Goal: Transaction & Acquisition: Purchase product/service

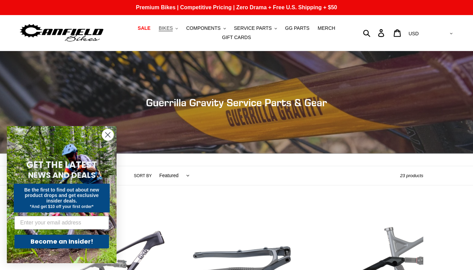
click at [173, 30] on span "BIKES" at bounding box center [166, 28] width 14 height 6
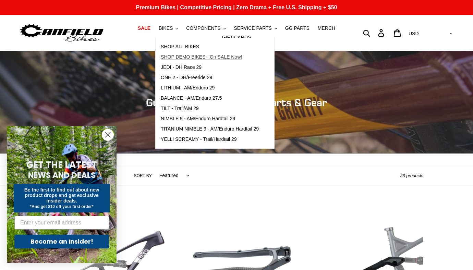
click at [185, 59] on span "SHOP DEMO BIKES - On SALE Now!" at bounding box center [201, 57] width 81 height 6
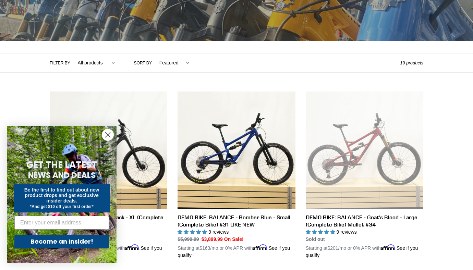
scroll to position [114, 0]
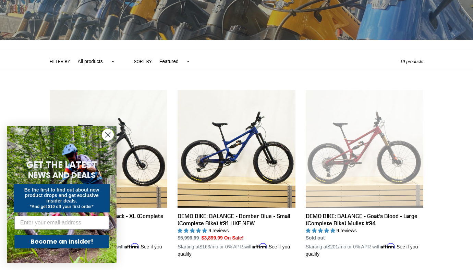
click at [107, 135] on circle "Close dialog" at bounding box center [107, 134] width 11 height 11
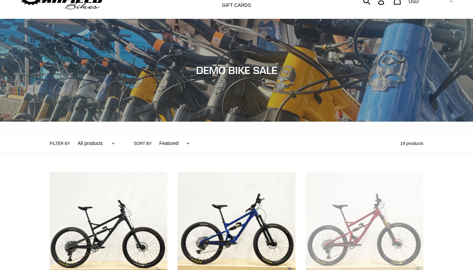
scroll to position [0, 0]
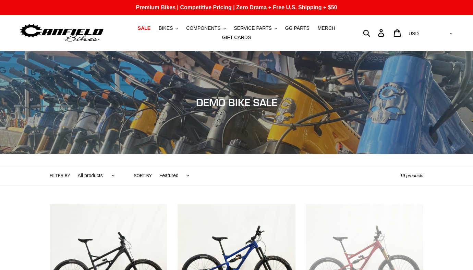
click at [85, 33] on img at bounding box center [62, 33] width 86 height 22
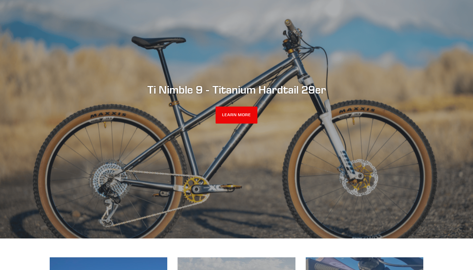
scroll to position [84, 0]
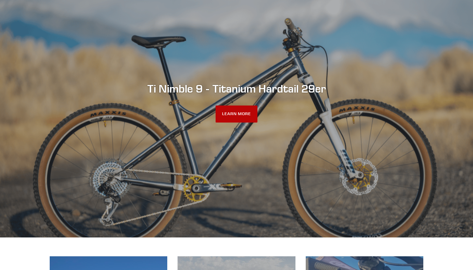
click at [243, 118] on link "LEARN MORE" at bounding box center [237, 114] width 42 height 17
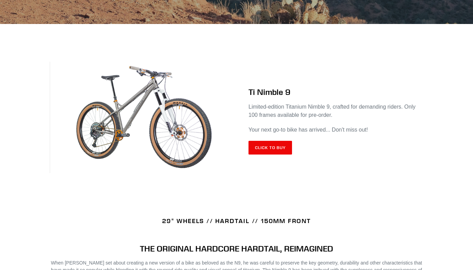
scroll to position [250, 0]
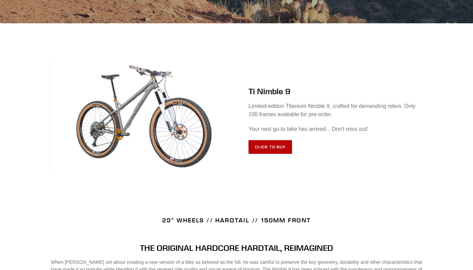
click at [279, 150] on link "Click to Buy" at bounding box center [270, 147] width 44 height 14
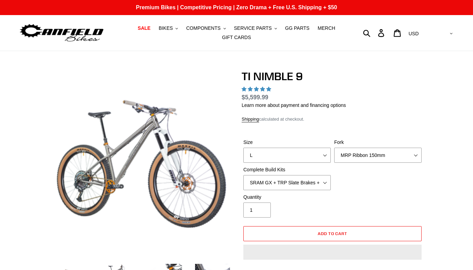
select select "highest-rating"
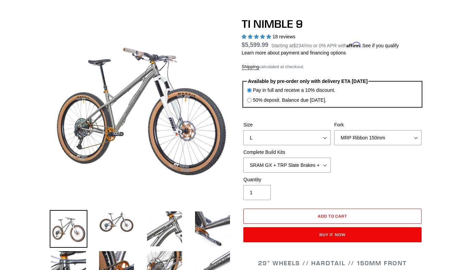
scroll to position [55, 0]
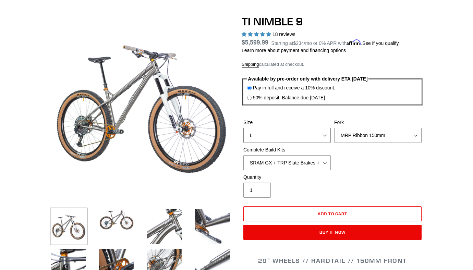
click at [291, 133] on select "S M L XL / XXL (Specify at checkout)" at bounding box center [286, 135] width 87 height 15
select select "M"
click at [243, 128] on select "S M L XL / XXL (Specify at checkout)" at bounding box center [286, 135] width 87 height 15
click at [361, 135] on select "MRP Ribbon 150mm RockShox Lyrik 150mm Fox Factory 36 150mm Cane Creek Helm 150m…" at bounding box center [377, 135] width 87 height 15
select select "RockShox Lyrik 150mm"
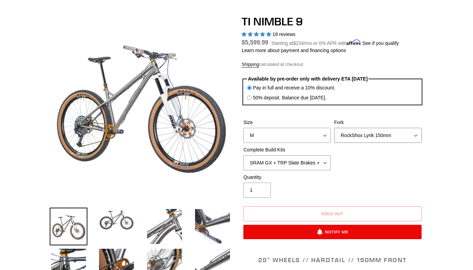
click at [334, 128] on select "MRP Ribbon 150mm RockShox Lyrik 150mm Fox Factory 36 150mm Cane Creek Helm 150m…" at bounding box center [377, 135] width 87 height 15
click at [323, 159] on select "SRAM GX + TRP Slate Brakes + Rotors + e13 LG-1 Wheels SHIMANO XT + SHIMANO brak…" at bounding box center [286, 162] width 87 height 15
click at [243, 155] on select "SRAM GX + TRP Slate Brakes + Rotors + e13 LG-1 Wheels SHIMANO XT + SHIMANO brak…" at bounding box center [286, 162] width 87 height 15
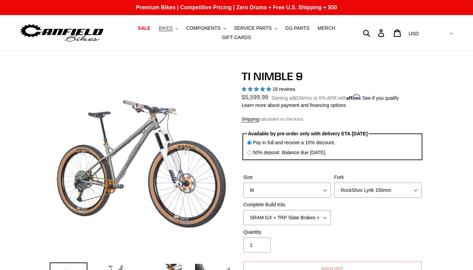
click at [169, 27] on span "BIKES" at bounding box center [166, 28] width 14 height 6
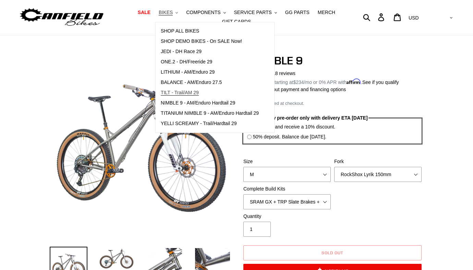
scroll to position [17, 0]
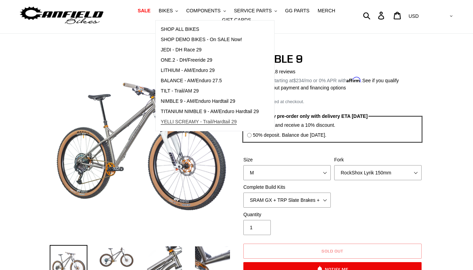
click at [194, 121] on span "YELLI SCREAMY - Trail/Hardtail 29" at bounding box center [199, 122] width 76 height 6
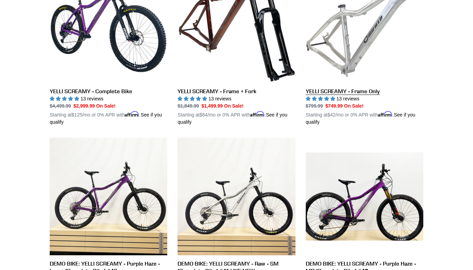
scroll to position [238, 0]
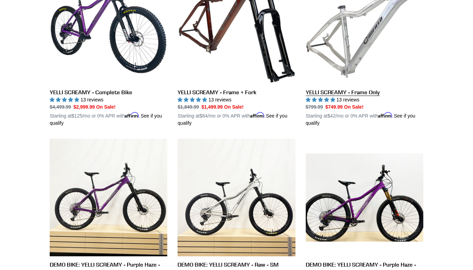
click at [338, 42] on link "YELLI SCREAMY - Frame Only" at bounding box center [365, 46] width 118 height 160
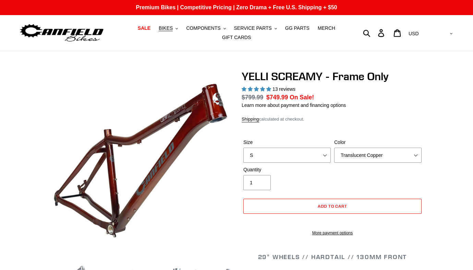
select select "highest-rating"
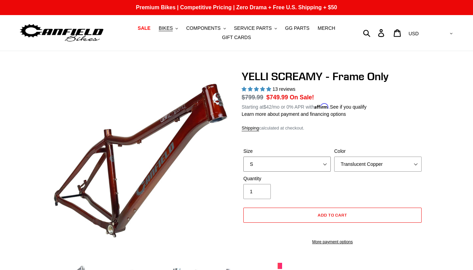
click at [323, 161] on select "S M L XL" at bounding box center [286, 164] width 87 height 15
select select "M"
click at [243, 157] on select "S M L XL" at bounding box center [286, 164] width 87 height 15
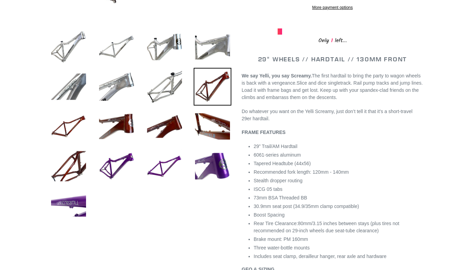
scroll to position [233, 0]
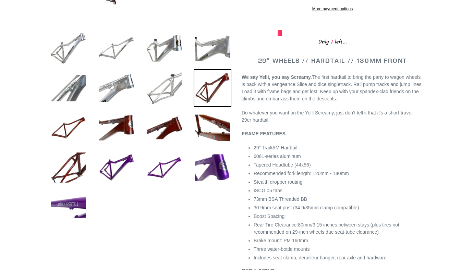
click at [171, 96] on img at bounding box center [165, 88] width 38 height 38
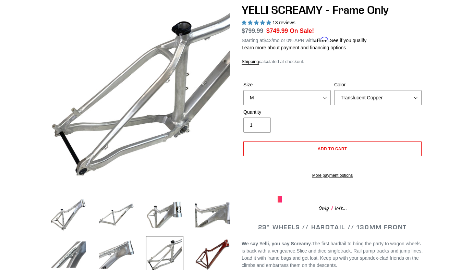
scroll to position [66, 0]
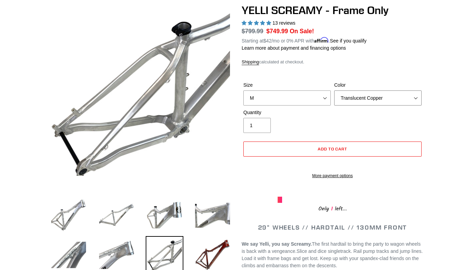
click at [401, 97] on select "Translucent Copper Purple Haze Raw" at bounding box center [377, 97] width 87 height 15
click at [334, 90] on select "Translucent Copper Purple Haze Raw" at bounding box center [377, 97] width 87 height 15
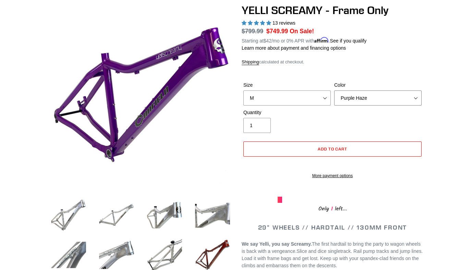
click at [377, 98] on select "Translucent Copper Purple Haze Raw" at bounding box center [377, 97] width 87 height 15
click at [334, 90] on select "Translucent Copper Purple Haze Raw" at bounding box center [377, 97] width 87 height 15
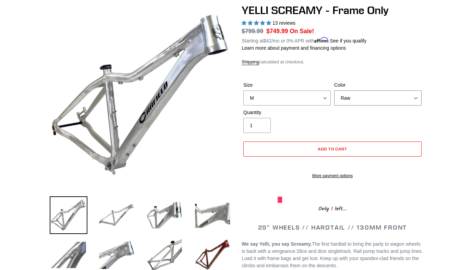
click at [375, 97] on select "Translucent Copper Purple Haze Raw" at bounding box center [377, 97] width 87 height 15
select select "Purple Haze"
click at [334, 90] on select "Translucent Copper Purple Haze Raw" at bounding box center [377, 97] width 87 height 15
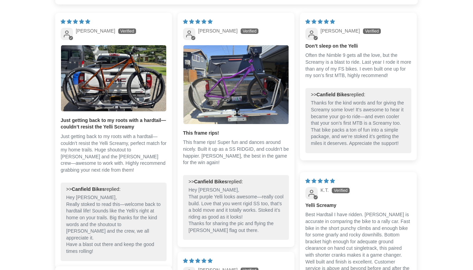
scroll to position [1097, 0]
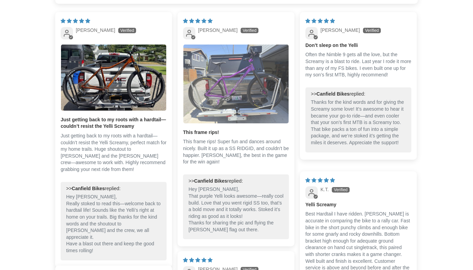
click at [209, 93] on img "Link to user picture 1" at bounding box center [235, 84] width 105 height 79
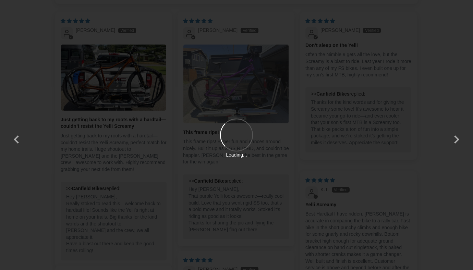
scroll to position [0, 0]
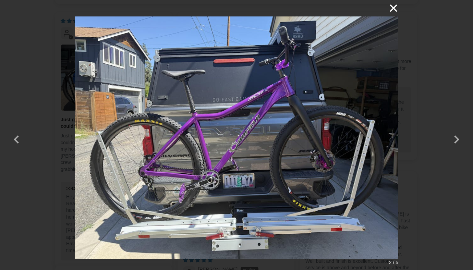
click at [393, 8] on button "×" at bounding box center [390, 8] width 16 height 16
